Goal: Task Accomplishment & Management: Use online tool/utility

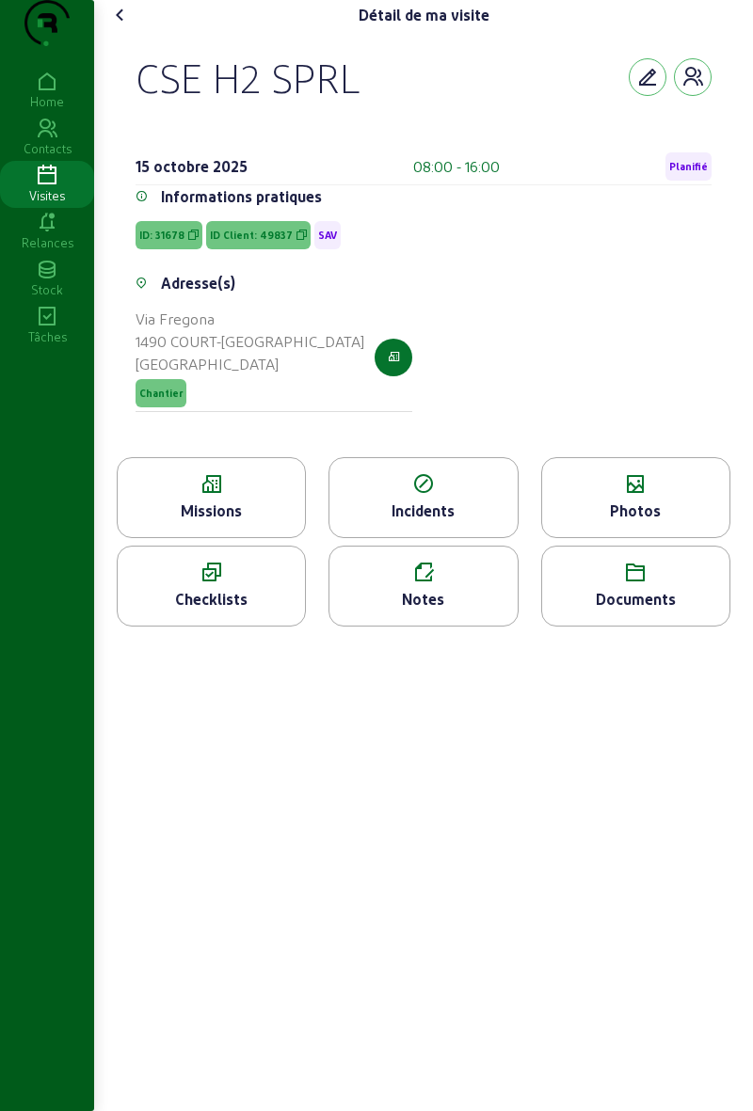
click at [124, 26] on icon at bounding box center [120, 15] width 23 height 23
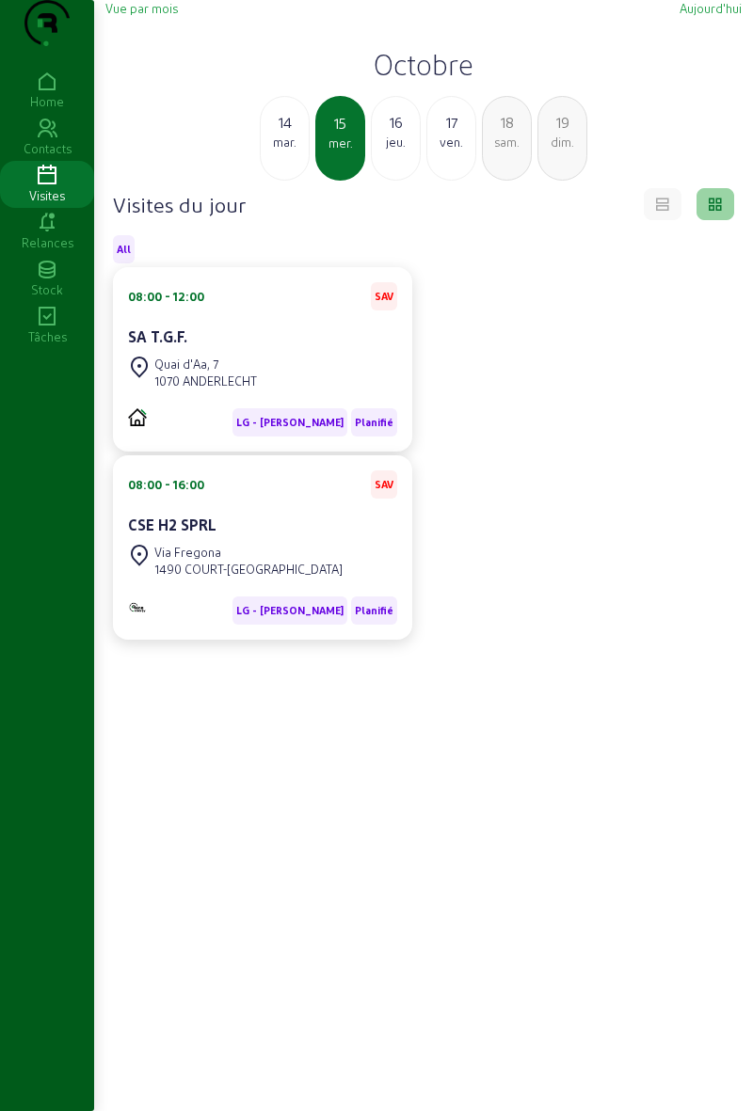
click at [288, 151] on div "mar." at bounding box center [285, 142] width 48 height 17
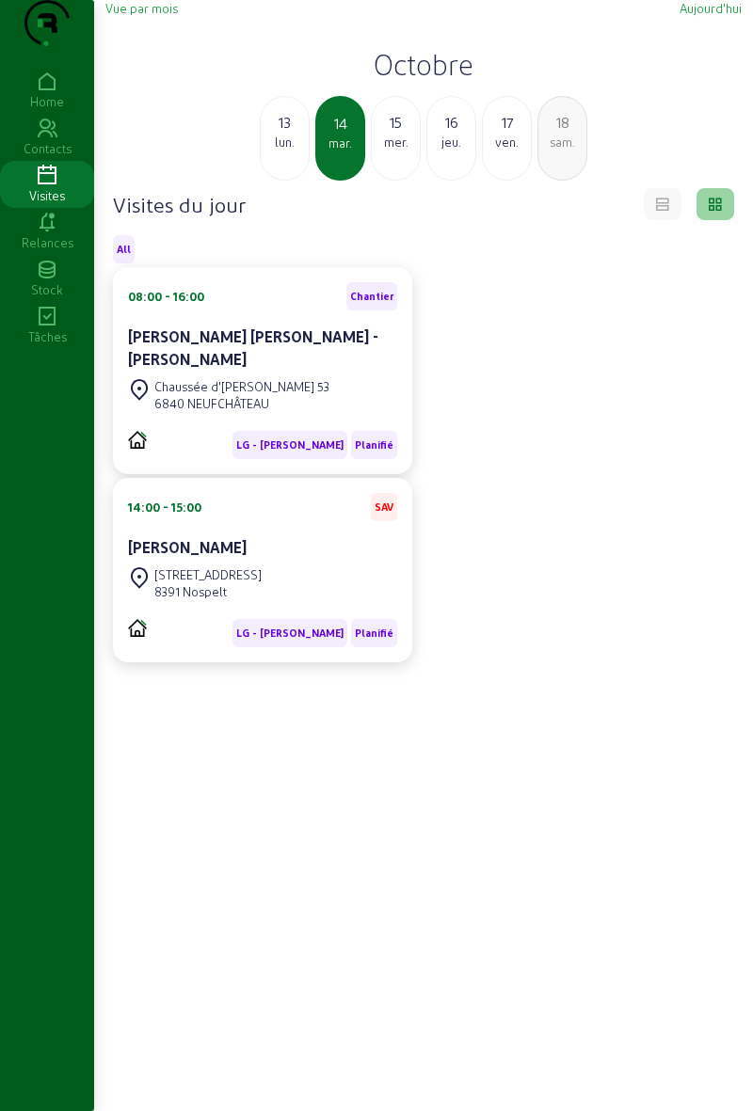
click at [342, 416] on div "Chaussée d'[PERSON_NAME] 53 6840 NEUFCHÂTEAU" at bounding box center [262, 395] width 269 height 41
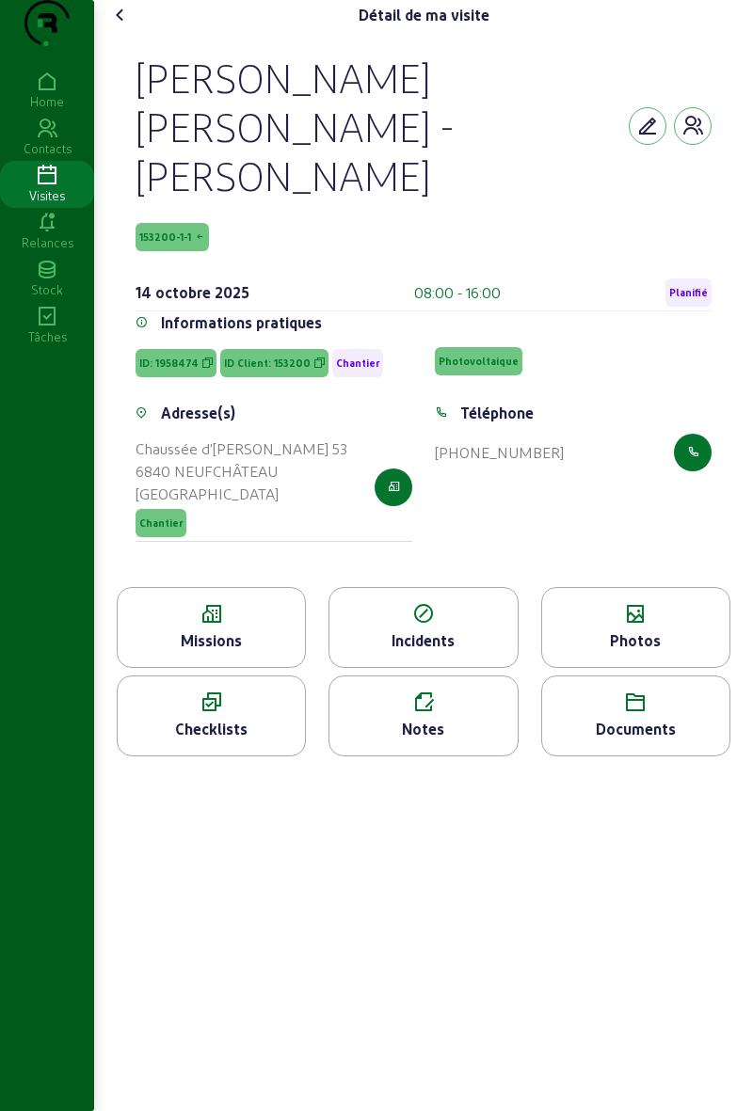
click at [694, 290] on span "Planifié" at bounding box center [688, 293] width 46 height 28
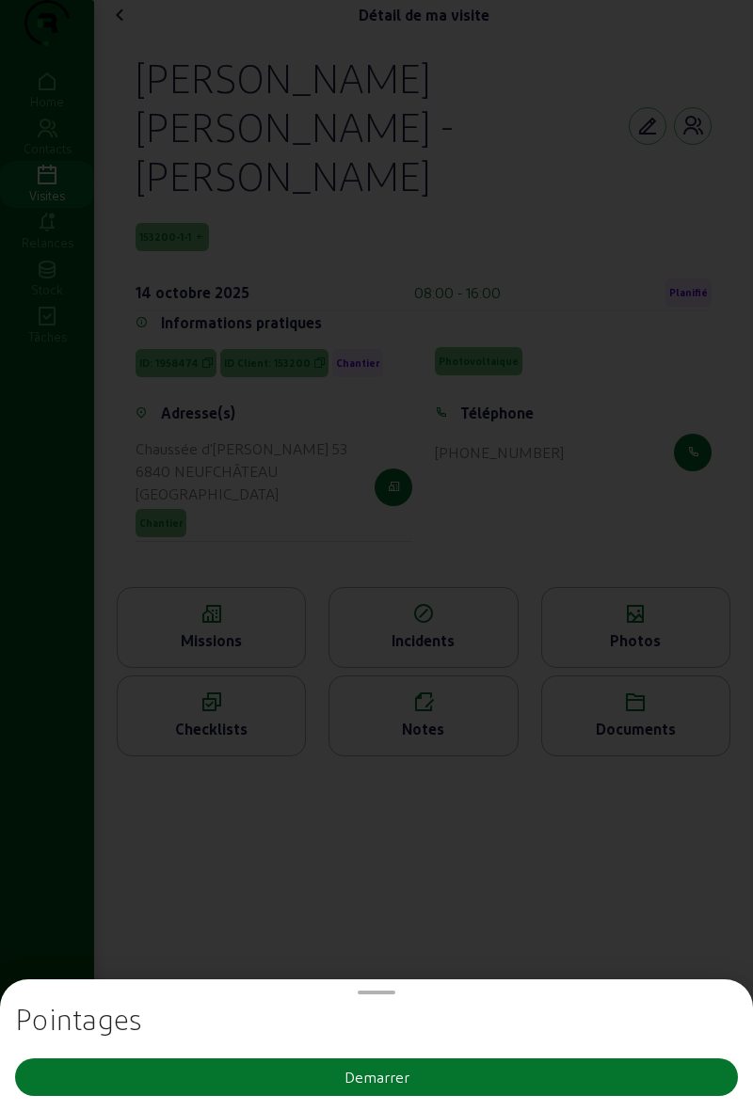
click at [495, 1074] on button "Demarrer" at bounding box center [376, 1078] width 723 height 38
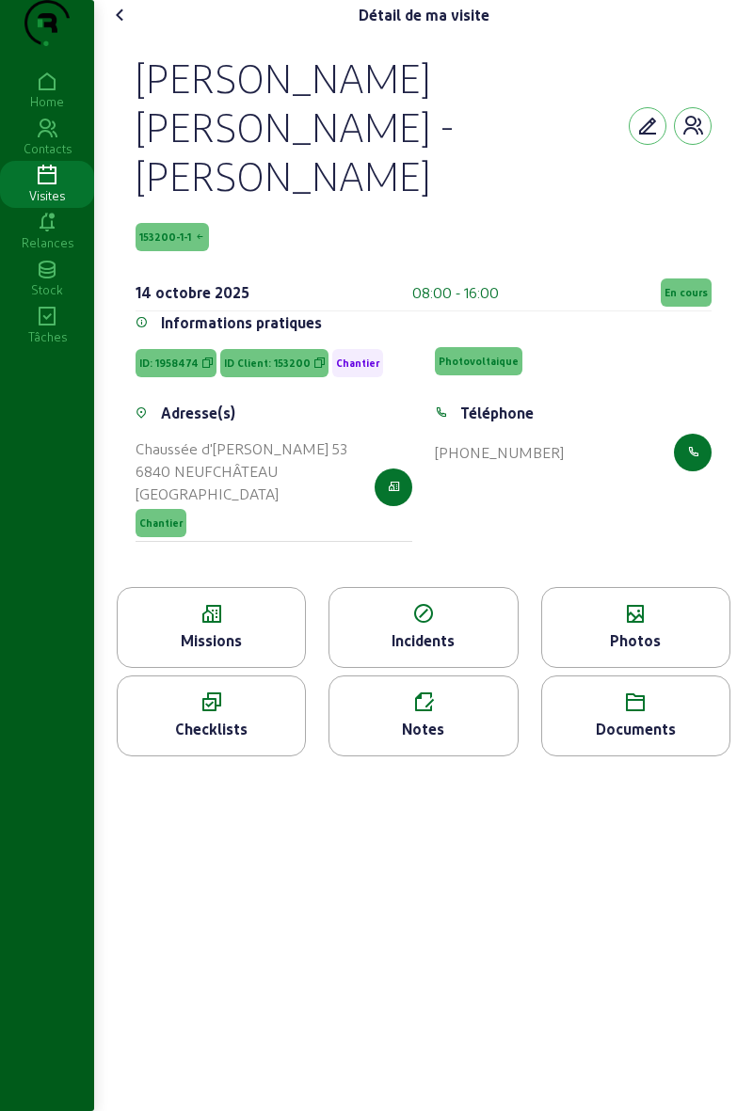
click at [115, 26] on icon at bounding box center [120, 15] width 23 height 23
